Goal: Information Seeking & Learning: Learn about a topic

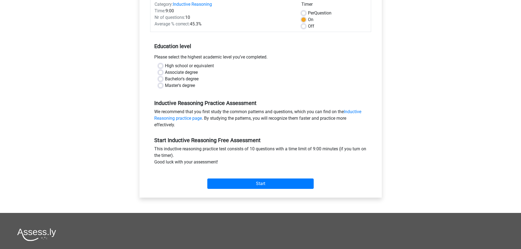
scroll to position [82, 0]
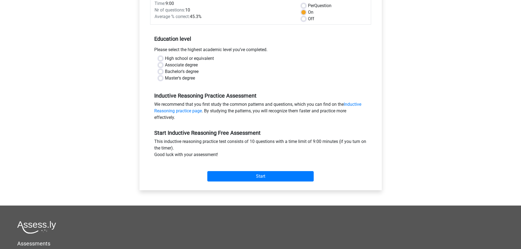
click at [165, 73] on label "Bachelor's degree" at bounding box center [182, 71] width 34 height 7
click at [162, 73] on input "Bachelor's degree" at bounding box center [160, 70] width 4 height 5
radio input "true"
click at [252, 178] on input "Start" at bounding box center [260, 176] width 106 height 10
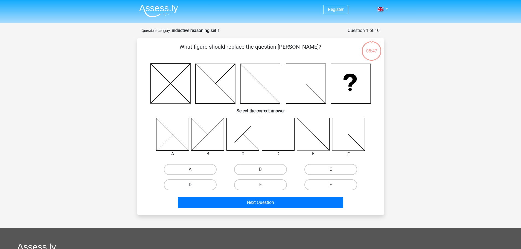
click at [186, 182] on label "D" at bounding box center [190, 184] width 53 height 11
click at [190, 185] on input "D" at bounding box center [192, 187] width 4 height 4
radio input "true"
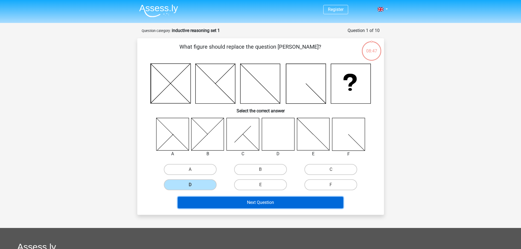
click at [247, 202] on button "Next Question" at bounding box center [260, 202] width 165 height 11
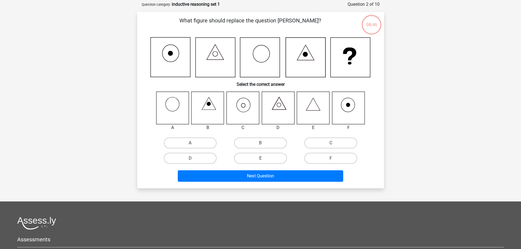
scroll to position [27, 0]
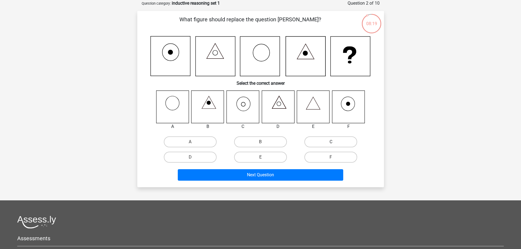
click at [331, 140] on label "C" at bounding box center [330, 141] width 53 height 11
click at [331, 142] on input "C" at bounding box center [333, 144] width 4 height 4
radio input "true"
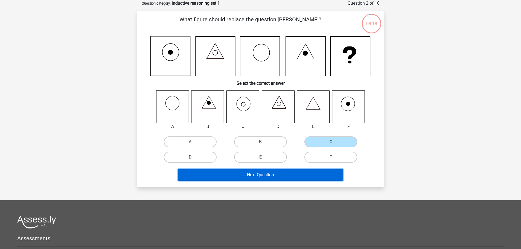
click at [275, 176] on button "Next Question" at bounding box center [260, 174] width 165 height 11
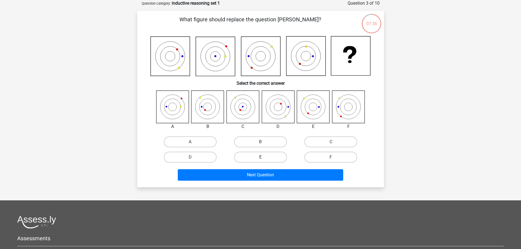
click at [259, 156] on label "E" at bounding box center [260, 157] width 53 height 11
click at [260, 157] on input "E" at bounding box center [262, 159] width 4 height 4
radio input "true"
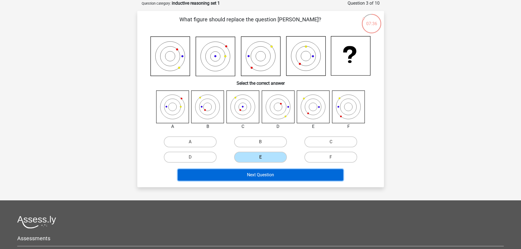
click at [264, 175] on button "Next Question" at bounding box center [260, 174] width 165 height 11
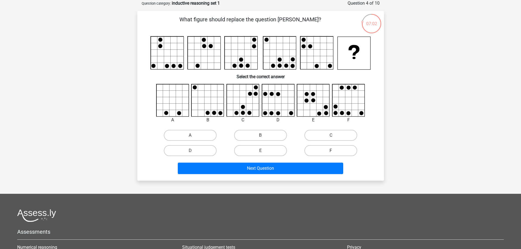
click at [319, 149] on label "F" at bounding box center [330, 150] width 53 height 11
click at [331, 151] on input "F" at bounding box center [333, 153] width 4 height 4
radio input "true"
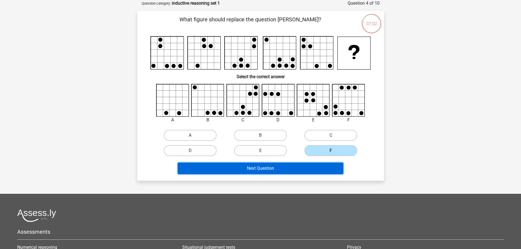
click at [299, 174] on button "Next Question" at bounding box center [260, 168] width 165 height 11
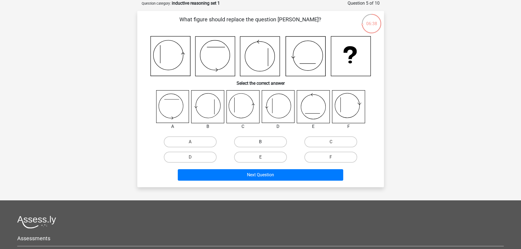
click at [268, 142] on label "B" at bounding box center [260, 141] width 53 height 11
click at [264, 142] on input "B" at bounding box center [262, 144] width 4 height 4
radio input "true"
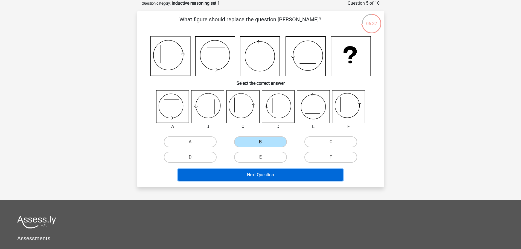
click at [287, 175] on button "Next Question" at bounding box center [260, 174] width 165 height 11
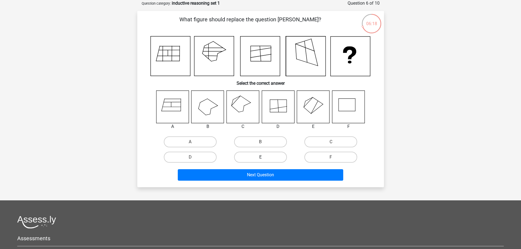
click at [261, 157] on label "E" at bounding box center [260, 157] width 53 height 11
click at [261, 157] on input "E" at bounding box center [262, 159] width 4 height 4
radio input "true"
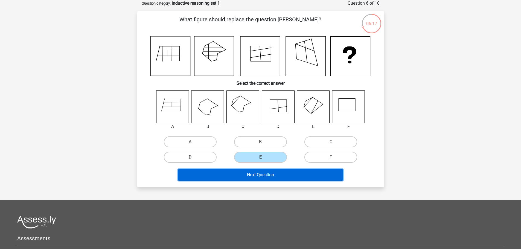
click at [266, 171] on button "Next Question" at bounding box center [260, 174] width 165 height 11
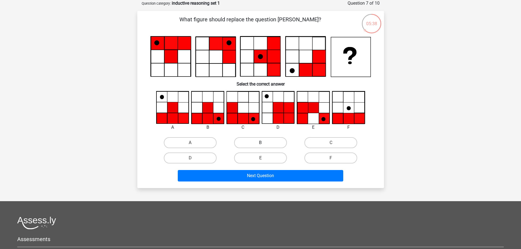
click at [265, 143] on label "B" at bounding box center [260, 142] width 53 height 11
click at [264, 143] on input "B" at bounding box center [262, 145] width 4 height 4
radio input "true"
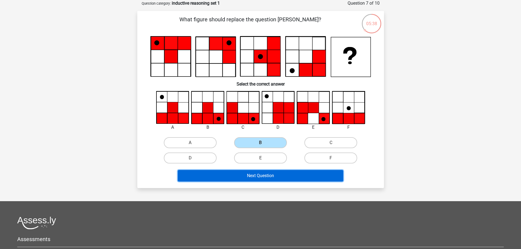
click at [272, 174] on button "Next Question" at bounding box center [260, 175] width 165 height 11
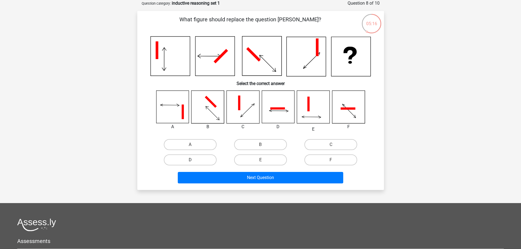
click at [182, 160] on label "D" at bounding box center [190, 160] width 53 height 11
click at [190, 160] on input "D" at bounding box center [192, 162] width 4 height 4
radio input "true"
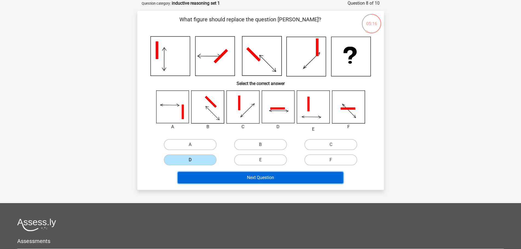
click at [248, 175] on button "Next Question" at bounding box center [260, 177] width 165 height 11
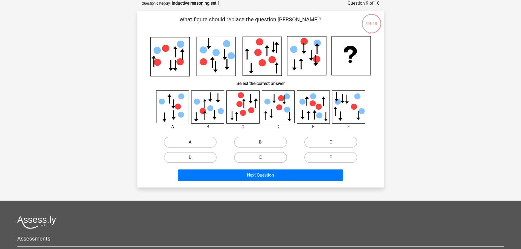
click at [193, 142] on label "A" at bounding box center [190, 142] width 53 height 11
click at [193, 142] on input "A" at bounding box center [192, 144] width 4 height 4
radio input "true"
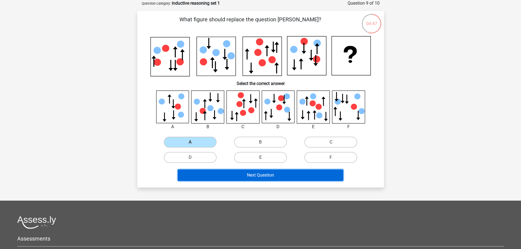
click at [255, 177] on button "Next Question" at bounding box center [260, 175] width 165 height 11
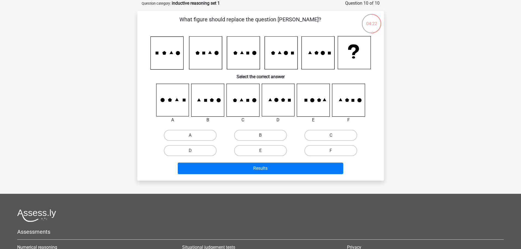
click at [175, 103] on icon at bounding box center [172, 100] width 33 height 33
click at [183, 133] on label "A" at bounding box center [190, 135] width 53 height 11
click at [190, 135] on input "A" at bounding box center [192, 137] width 4 height 4
radio input "true"
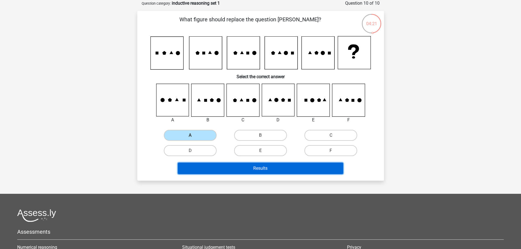
click at [275, 169] on button "Results" at bounding box center [260, 168] width 165 height 11
